Goal: Task Accomplishment & Management: Use online tool/utility

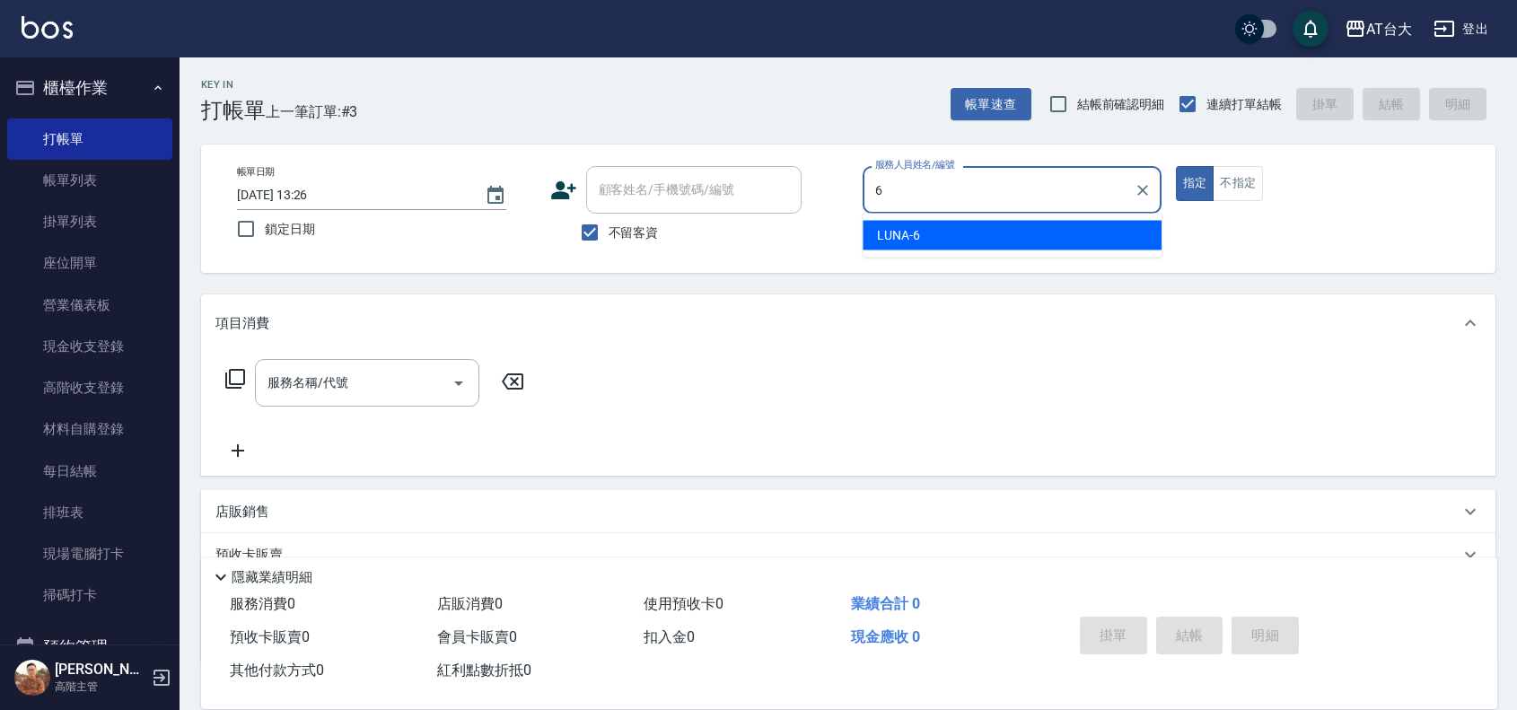
type input "LUNA-6"
type button "true"
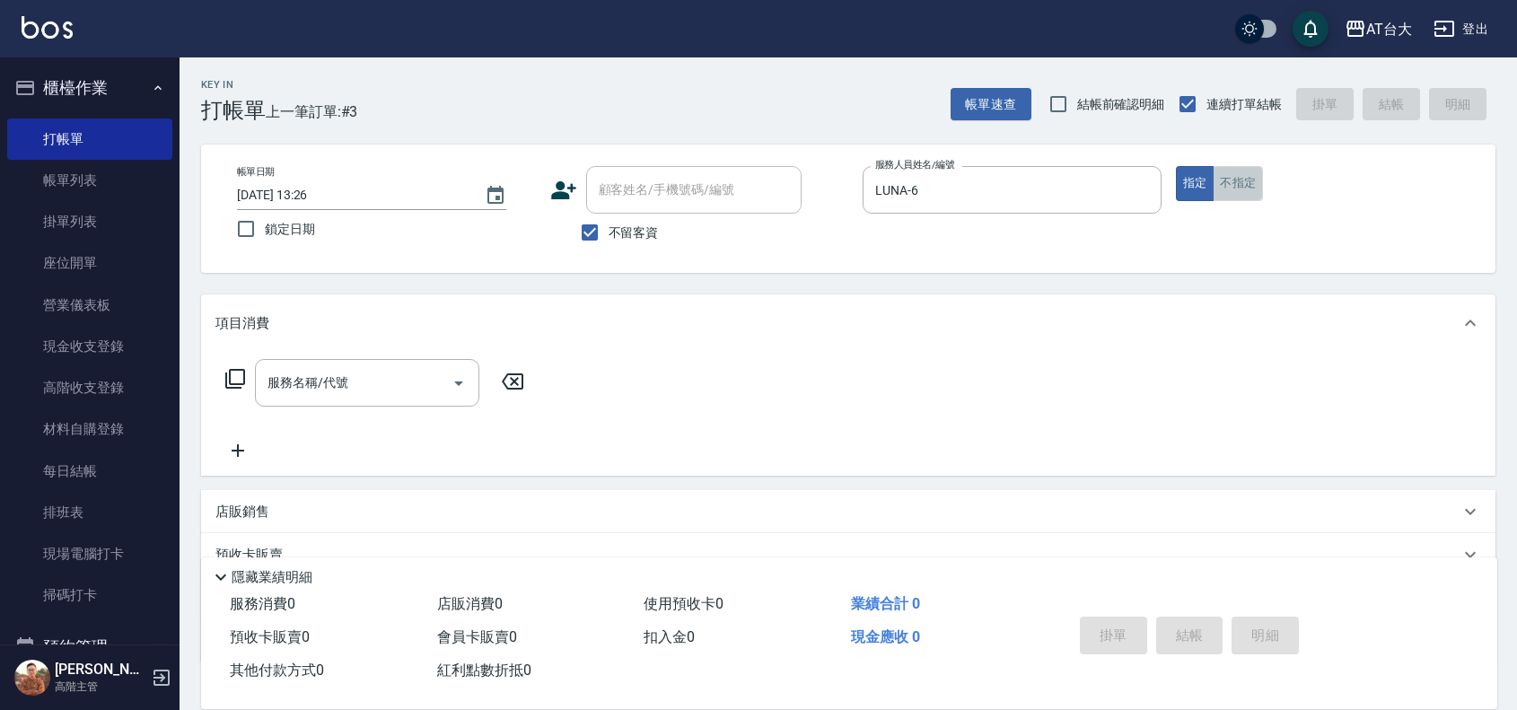
click at [1239, 191] on button "不指定" at bounding box center [1237, 183] width 50 height 35
click at [346, 401] on div "服務名稱/代號" at bounding box center [367, 383] width 224 height 48
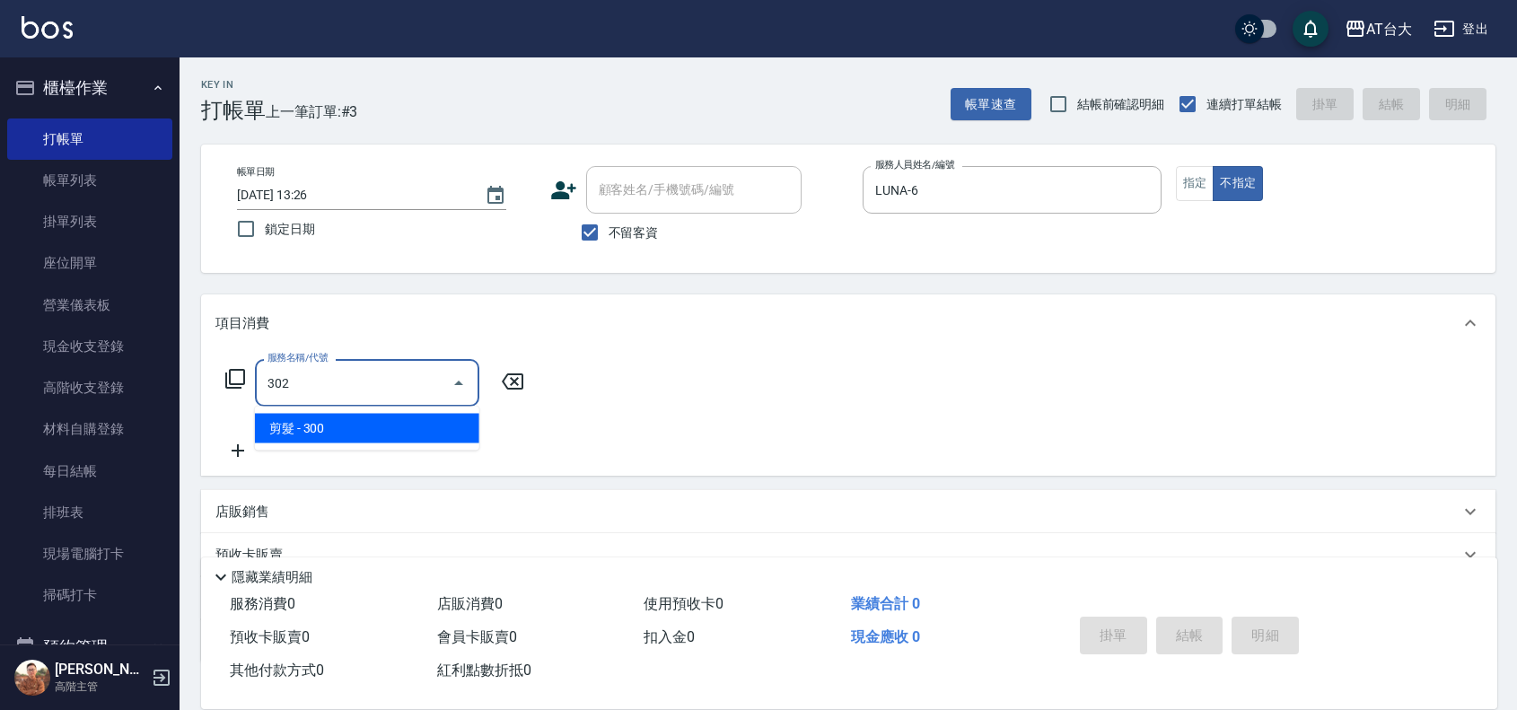
type input "剪髮(302)"
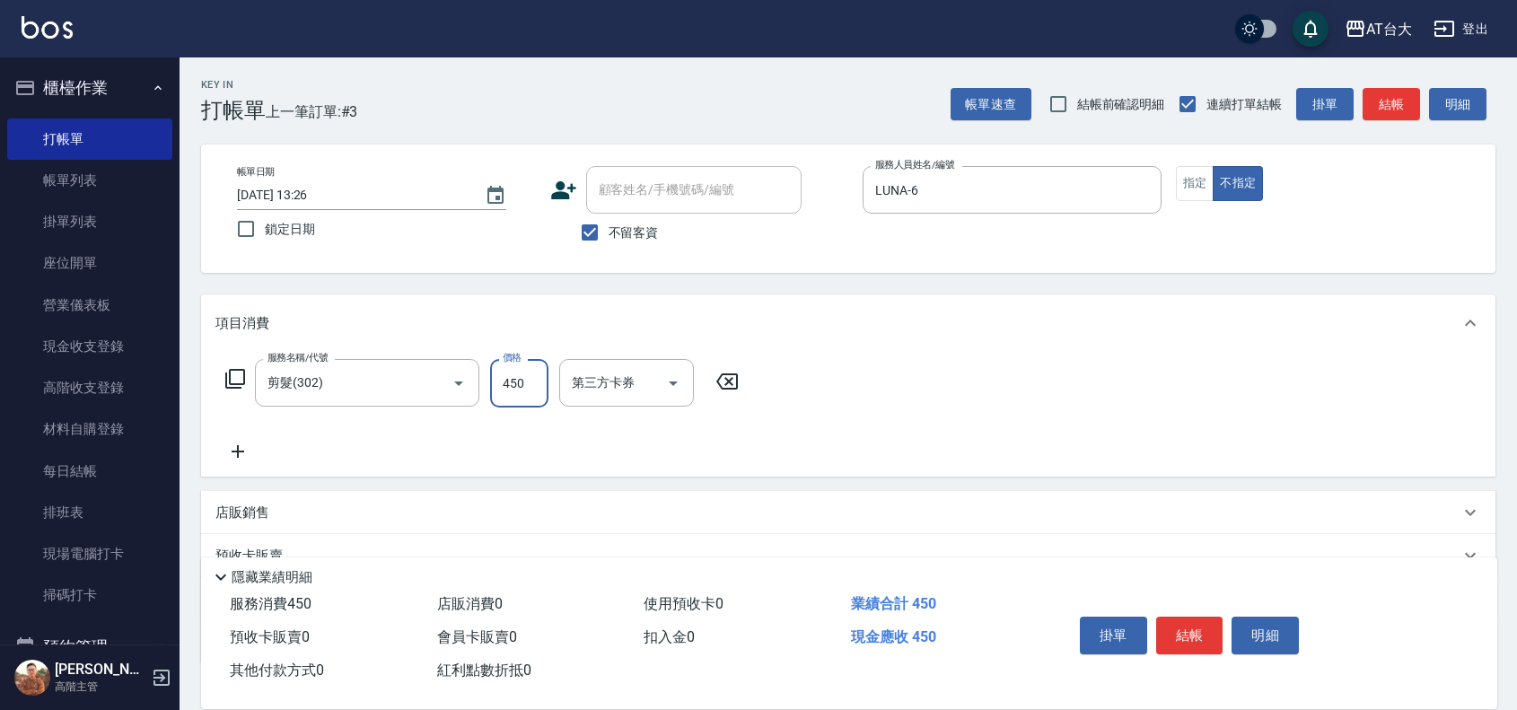
type input "450"
click at [1180, 634] on button "結帳" at bounding box center [1189, 636] width 67 height 38
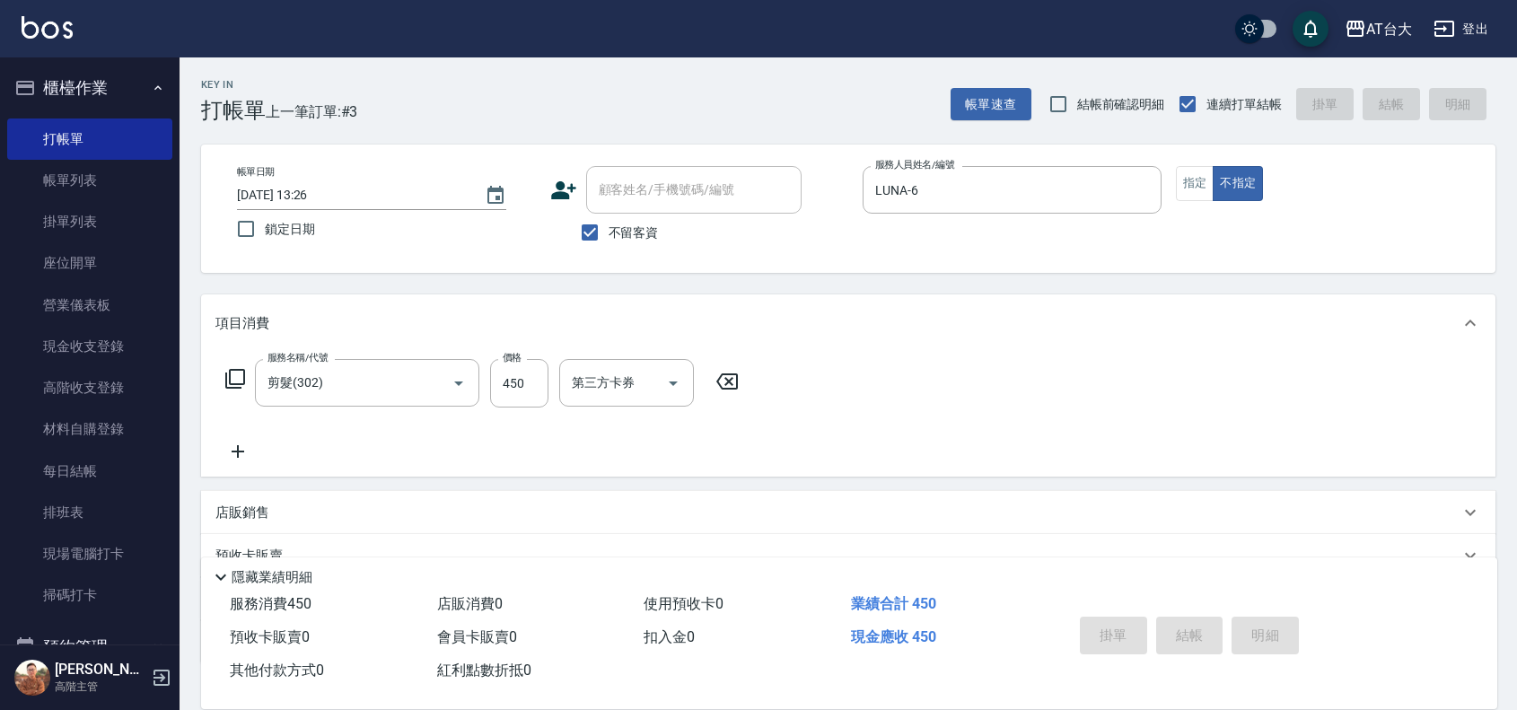
type input "[DATE] 14:06"
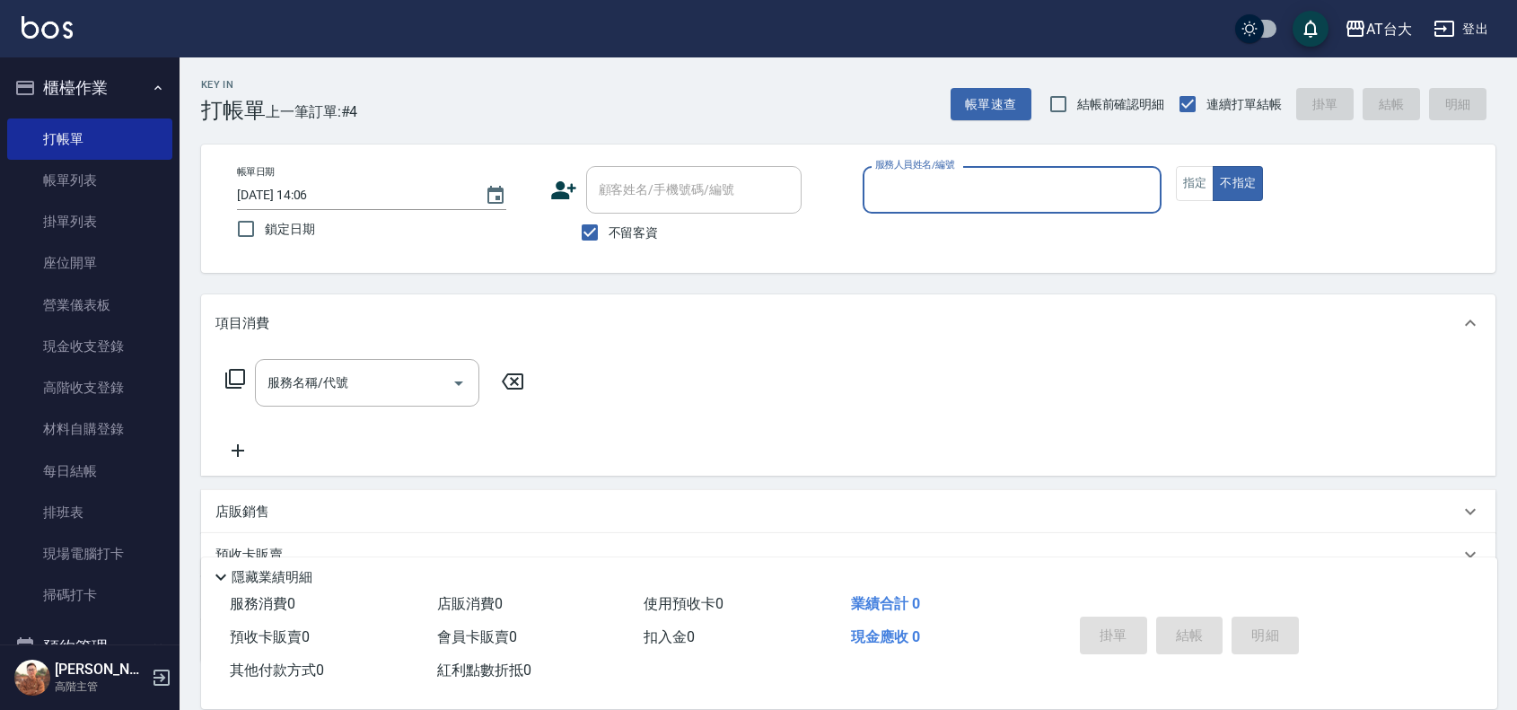
click at [1052, 195] on input "服務人員姓名/編號" at bounding box center [1012, 189] width 283 height 31
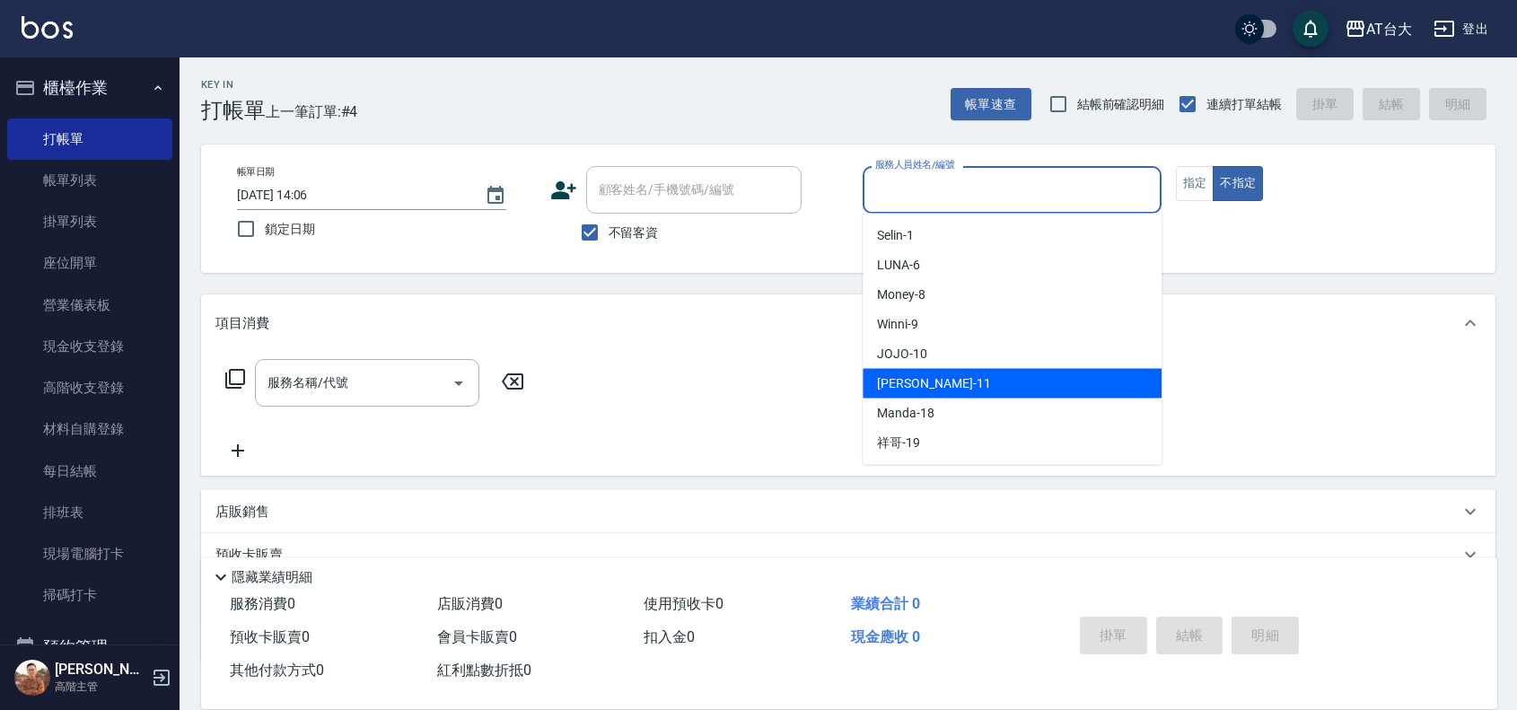
click at [950, 380] on div "[PERSON_NAME] -11" at bounding box center [1011, 384] width 299 height 30
type input "[PERSON_NAME]-11"
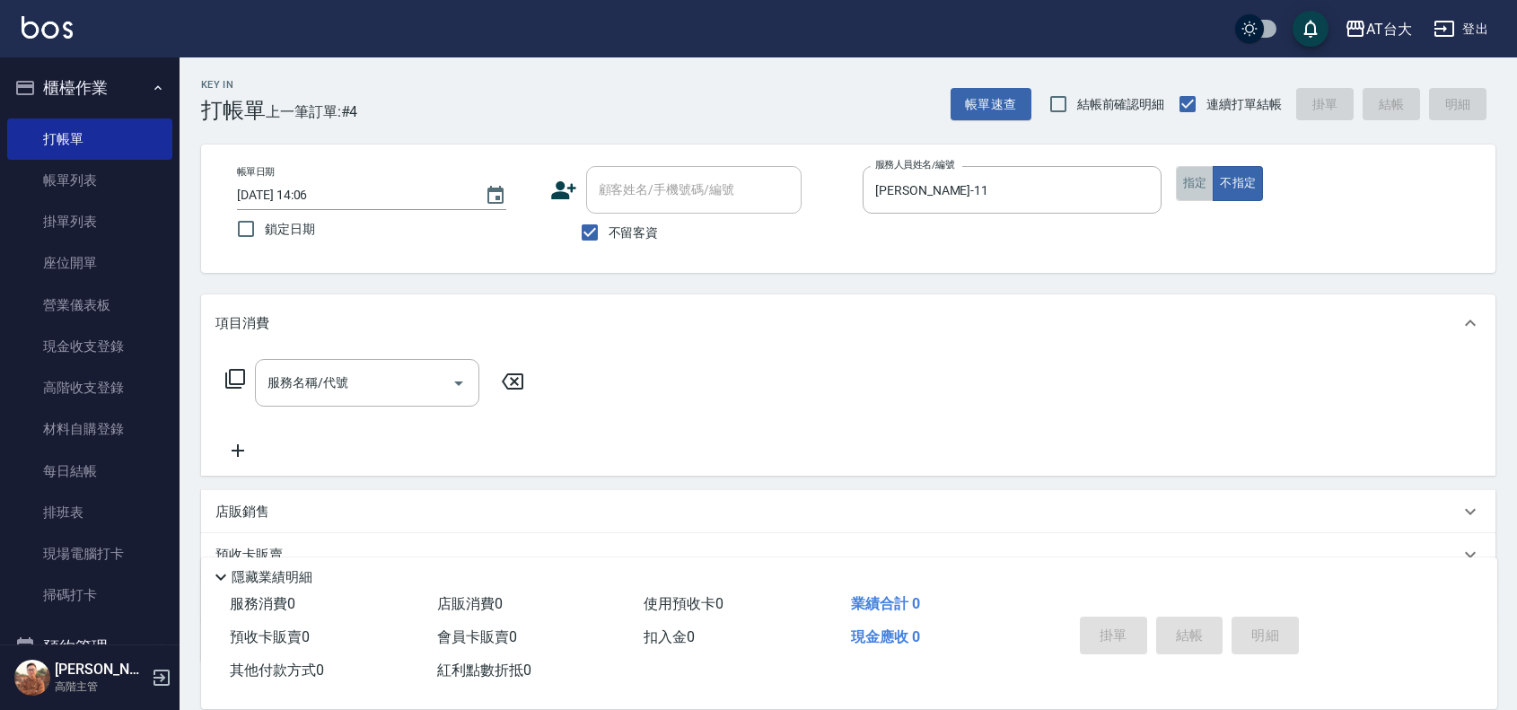
click at [1185, 179] on button "指定" at bounding box center [1195, 183] width 39 height 35
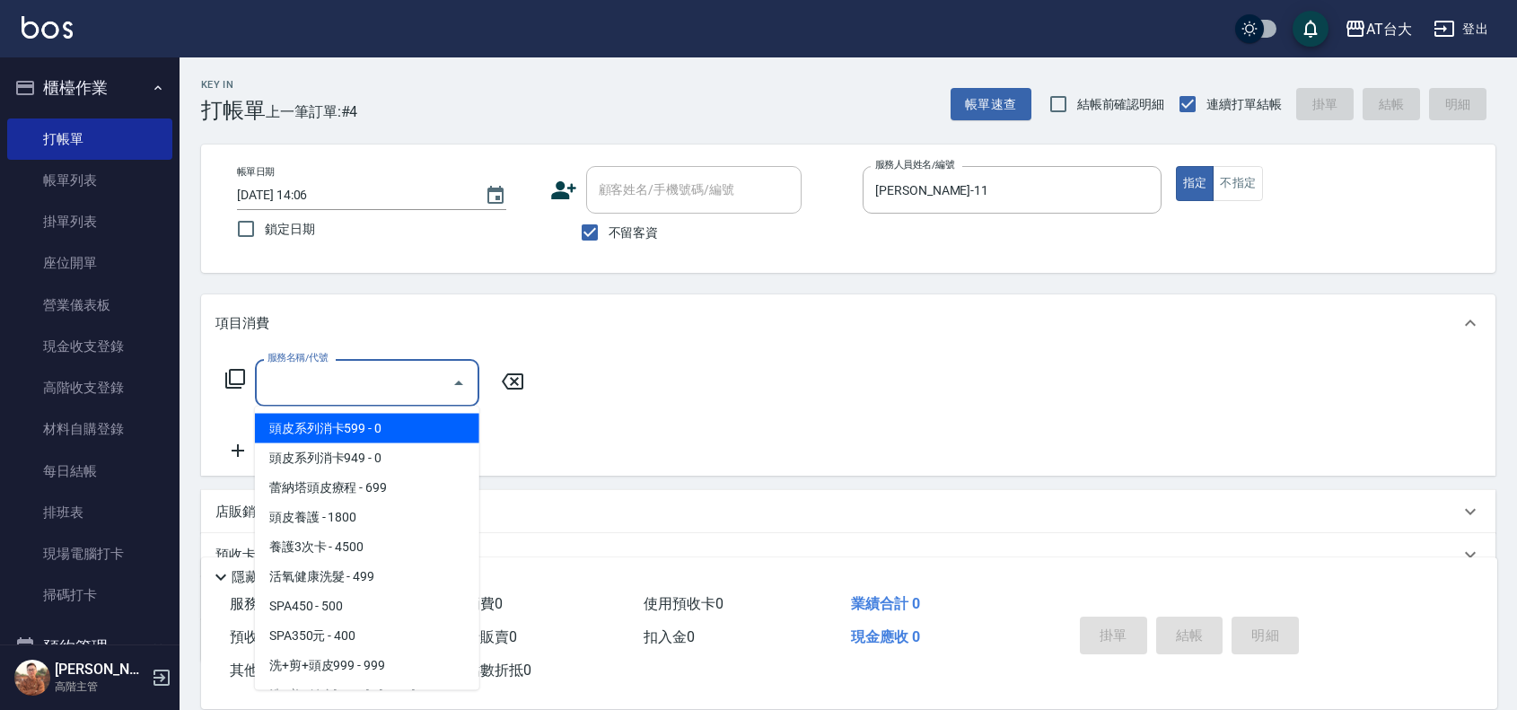
click at [383, 373] on input "服務名稱/代號" at bounding box center [353, 382] width 181 height 31
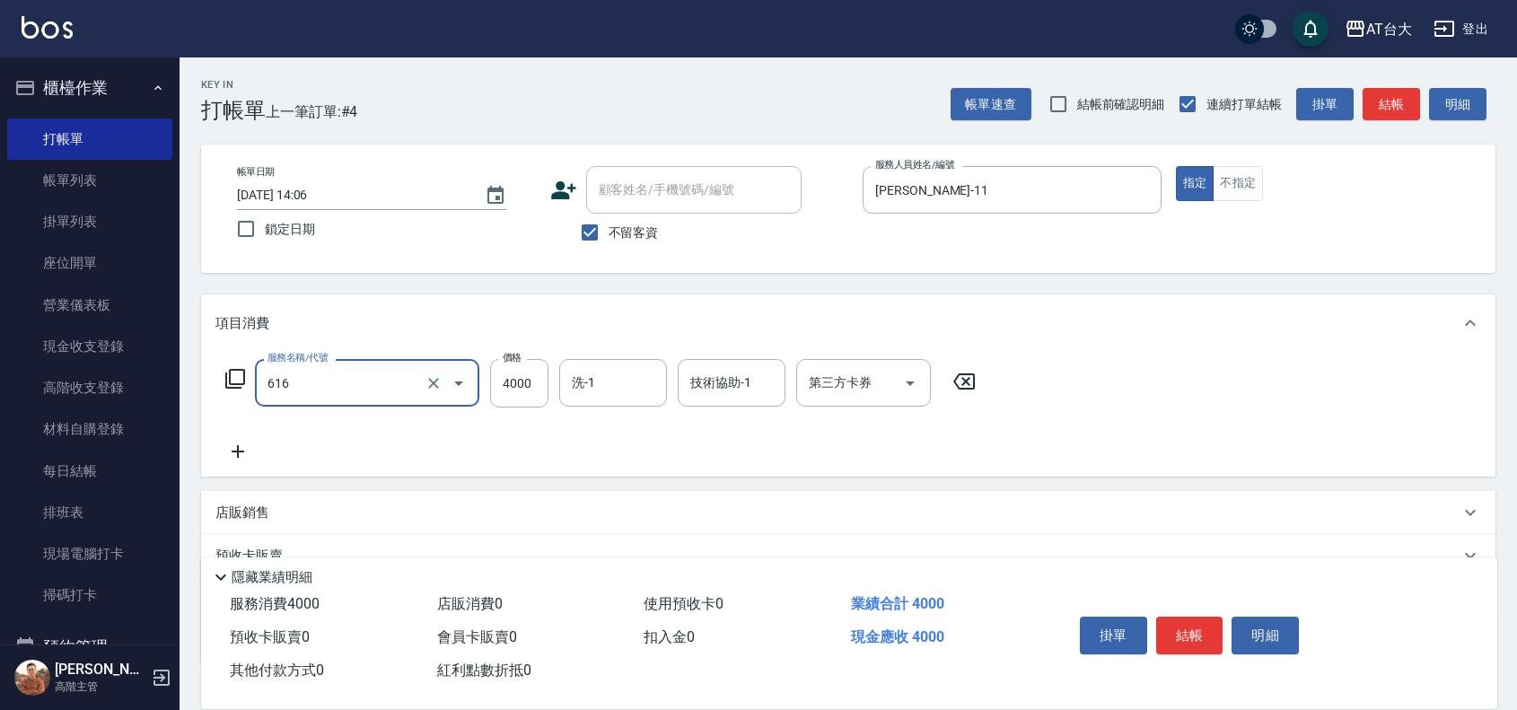
type input "自備接髮(616)"
type input "3500"
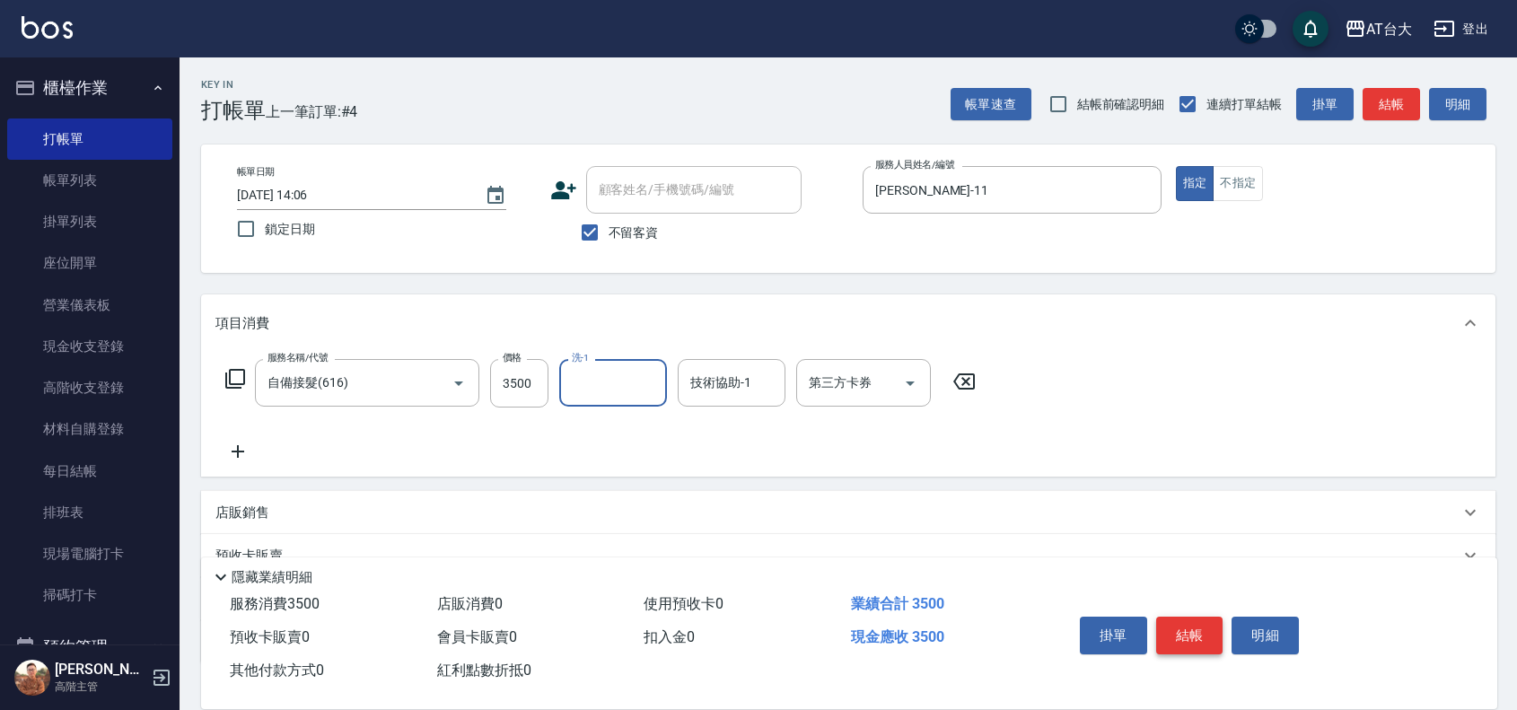
click at [1200, 639] on button "結帳" at bounding box center [1189, 636] width 67 height 38
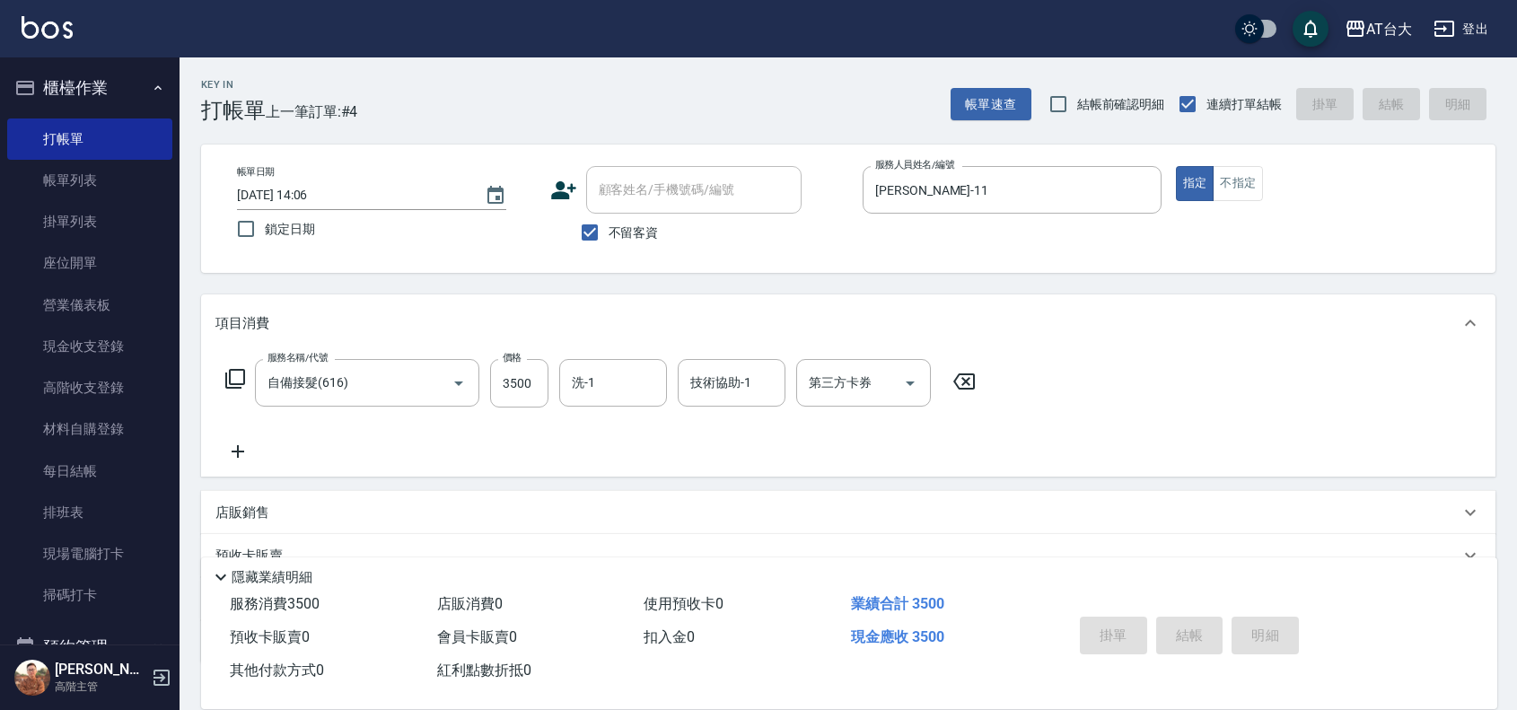
type input "[DATE] 14:08"
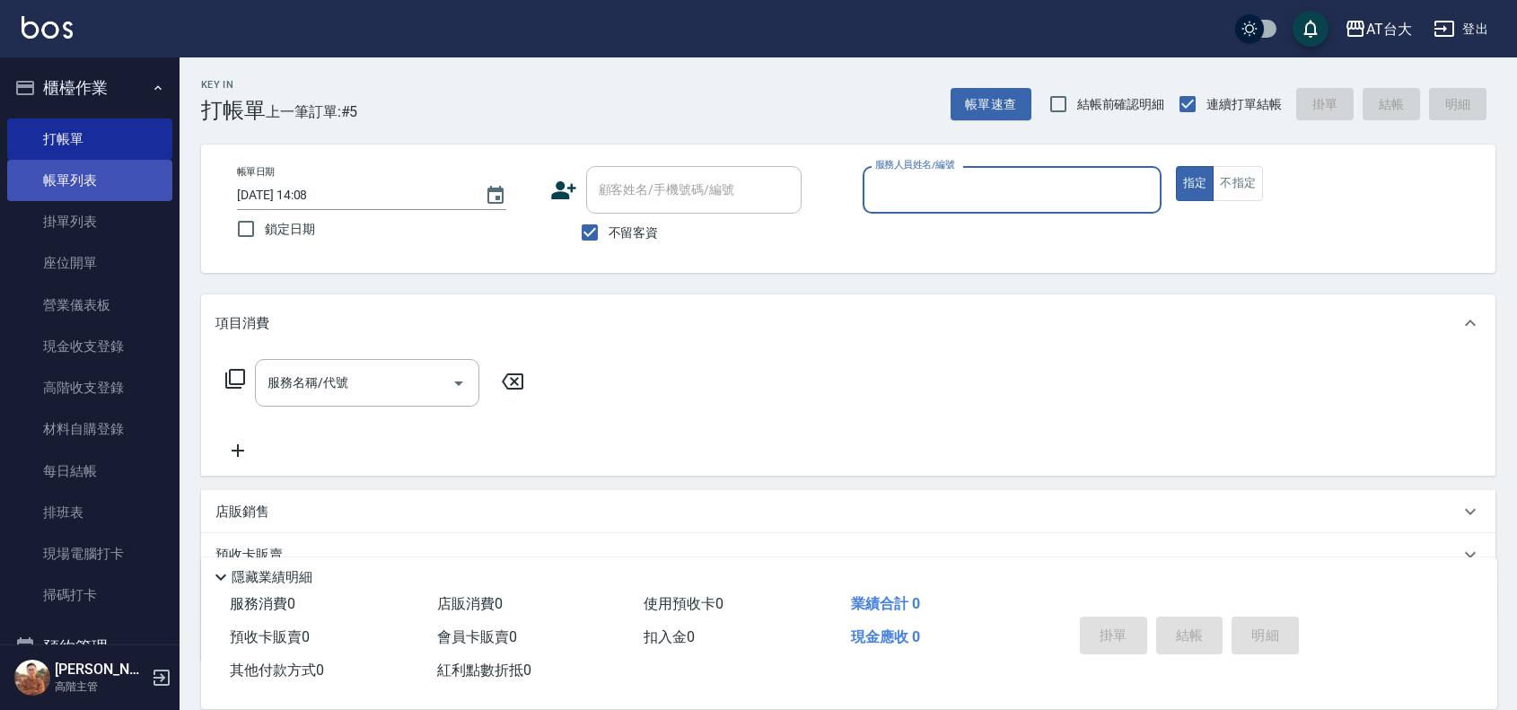
click at [64, 167] on link "帳單列表" at bounding box center [89, 180] width 165 height 41
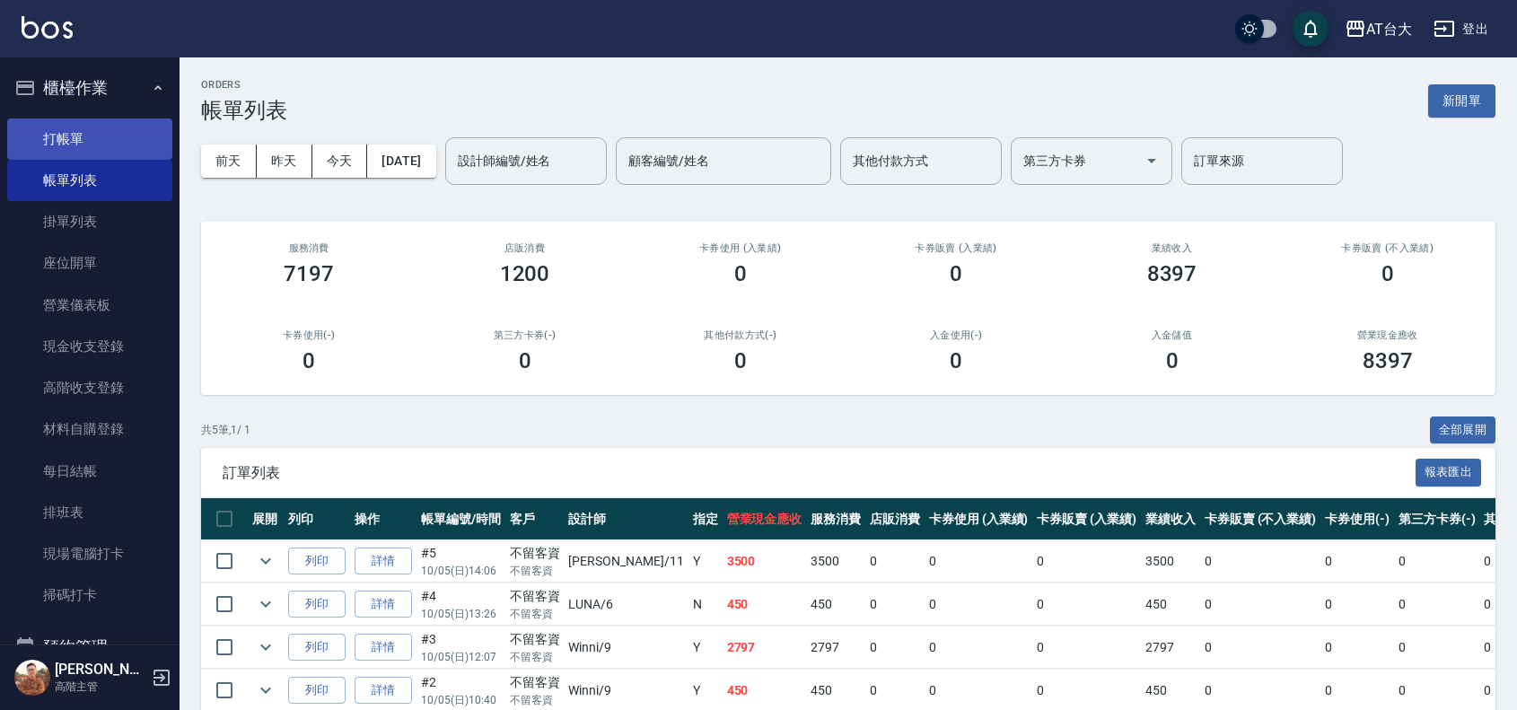
click at [114, 136] on link "打帳單" at bounding box center [89, 138] width 165 height 41
